Goal: Find specific page/section: Find specific page/section

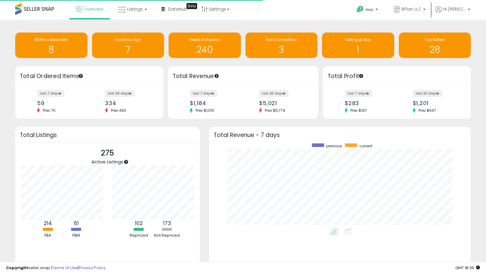
scroll to position [84, 249]
click at [83, 9] on link "Overview" at bounding box center [89, 9] width 36 height 18
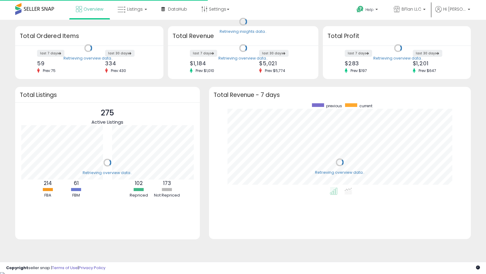
scroll to position [84, 249]
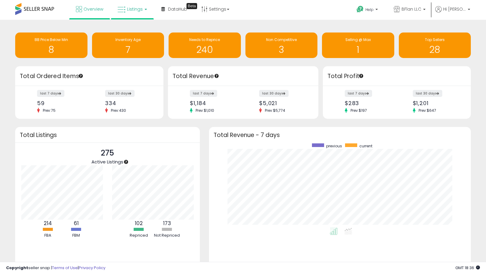
click at [136, 13] on link "Listings" at bounding box center [132, 9] width 39 height 18
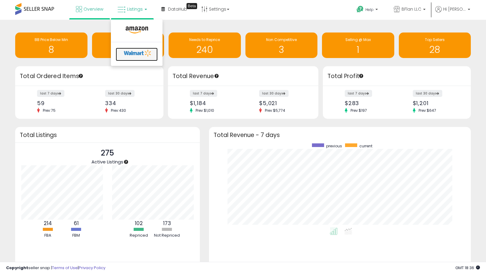
click at [137, 49] on icon at bounding box center [138, 53] width 32 height 9
